Goal: Information Seeking & Learning: Learn about a topic

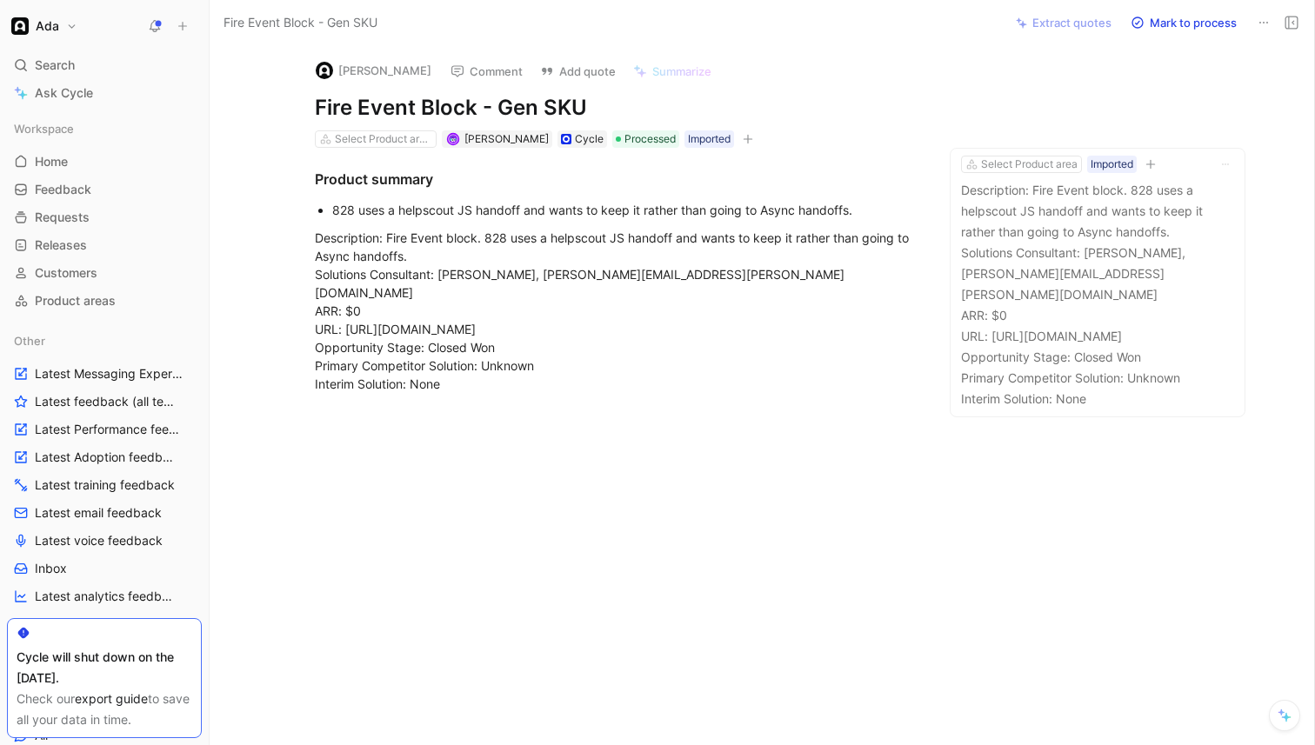
click at [477, 113] on h1 "Fire Event Block - Gen SKU" at bounding box center [616, 108] width 602 height 28
copy h1 "Fire Event Block - Gen SKU"
